Goal: Information Seeking & Learning: Learn about a topic

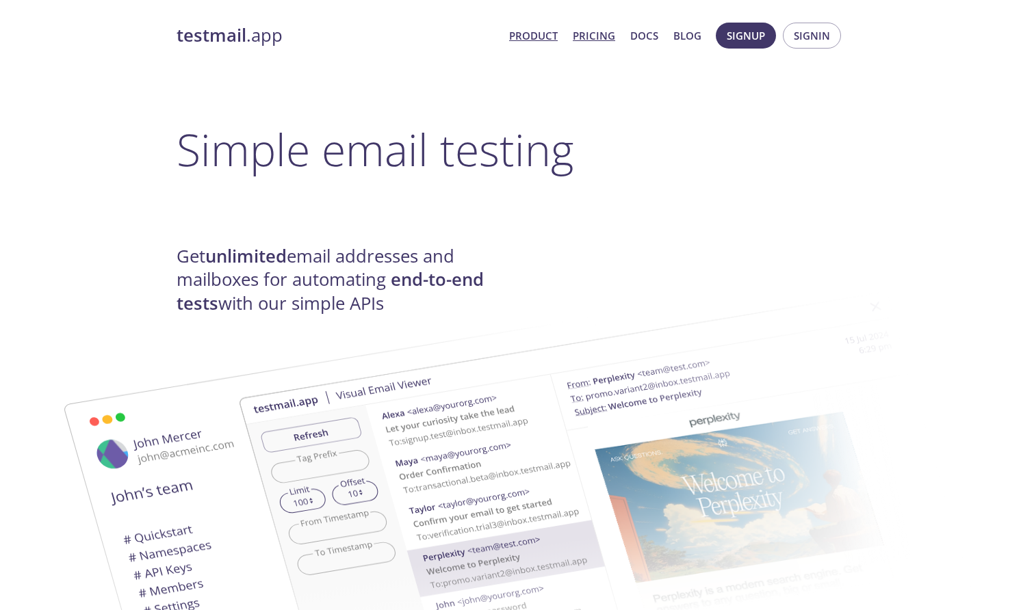
click at [601, 36] on link "Pricing" at bounding box center [593, 36] width 42 height 18
